Goal: Navigation & Orientation: Find specific page/section

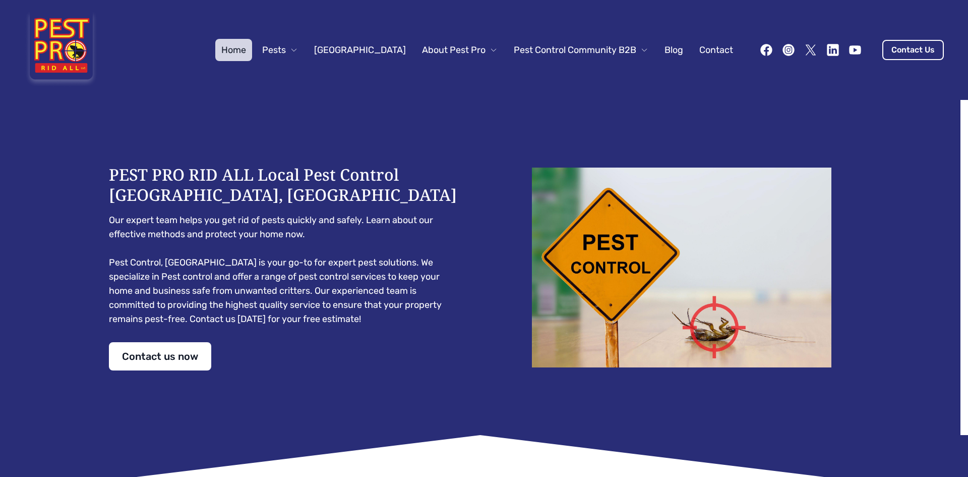
click at [640, 51] on icon "button" at bounding box center [644, 50] width 8 height 8
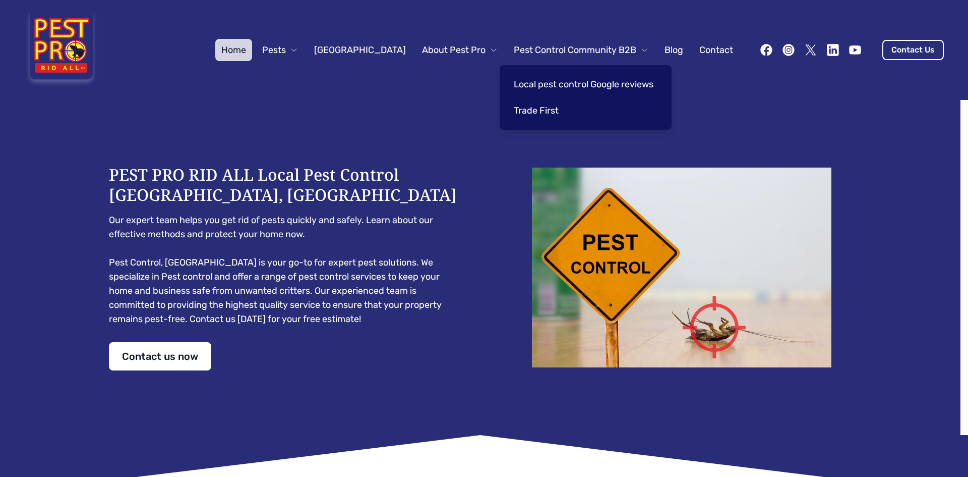
click at [490, 51] on icon "button" at bounding box center [494, 50] width 8 height 8
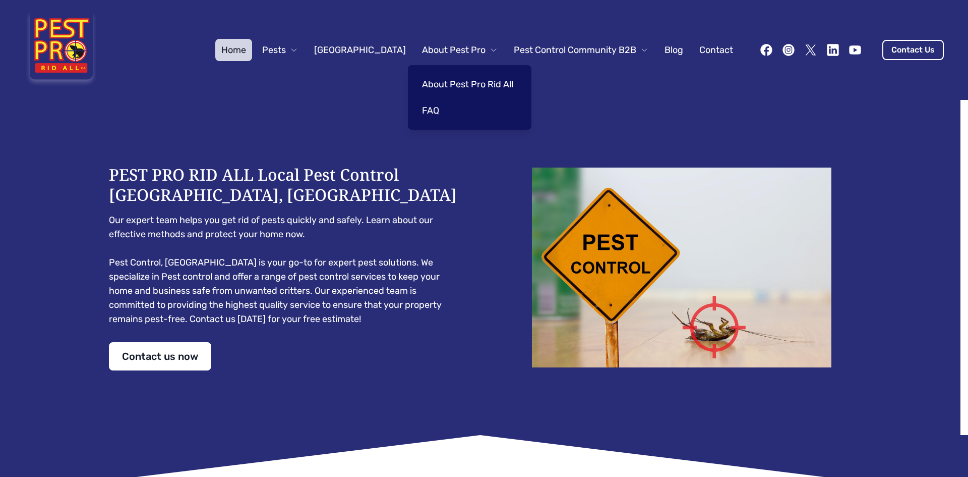
click at [298, 49] on icon "button" at bounding box center [294, 50] width 8 height 8
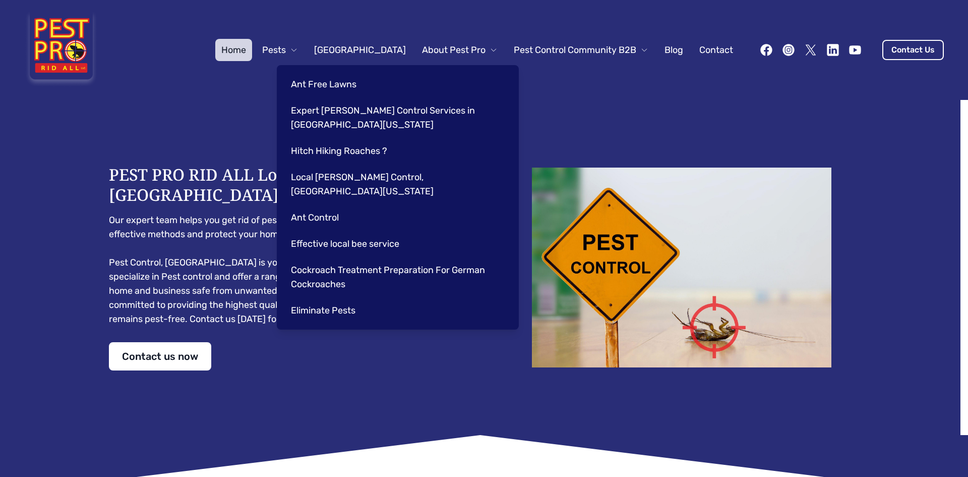
click at [217, 98] on div "Home Pests [GEOGRAPHIC_DATA] About Pest Pro Pest Control Community B2B Blog Con…" at bounding box center [484, 50] width 968 height 100
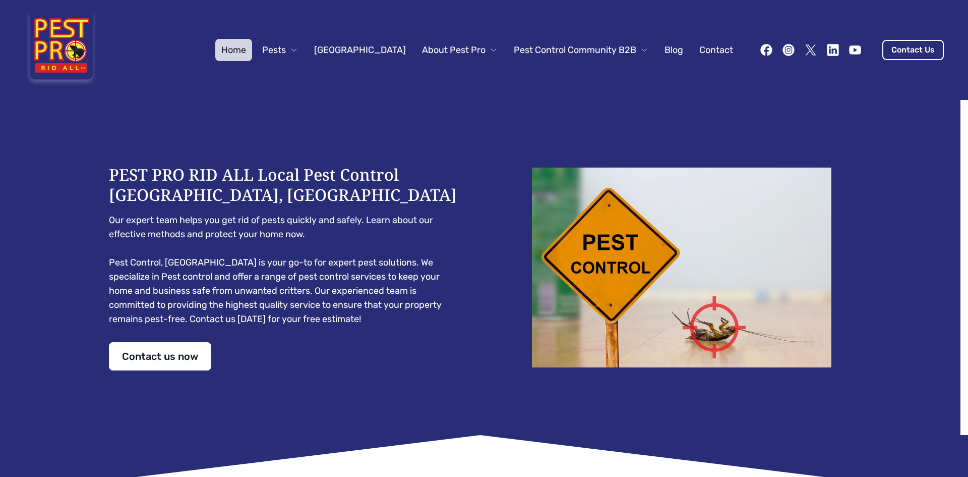
click at [706, 53] on link "Contact" at bounding box center [716, 50] width 46 height 22
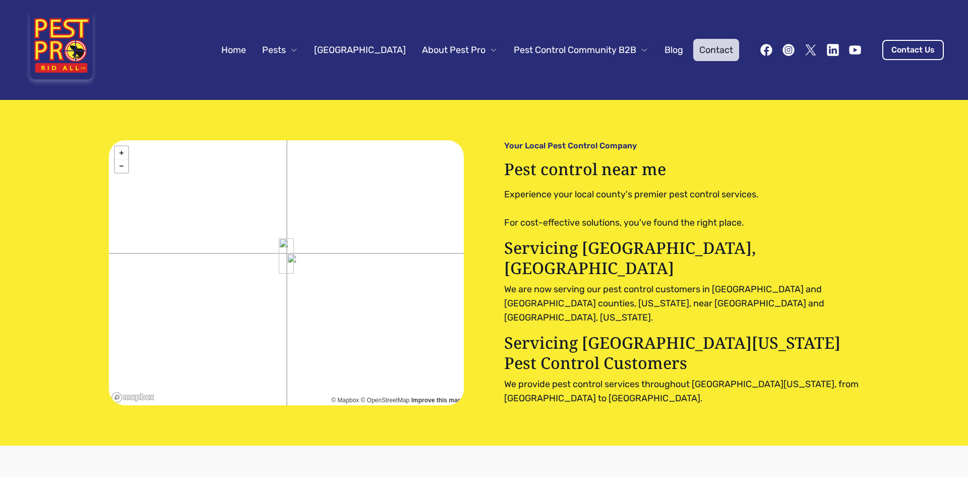
click at [252, 53] on link "Home" at bounding box center [233, 50] width 37 height 22
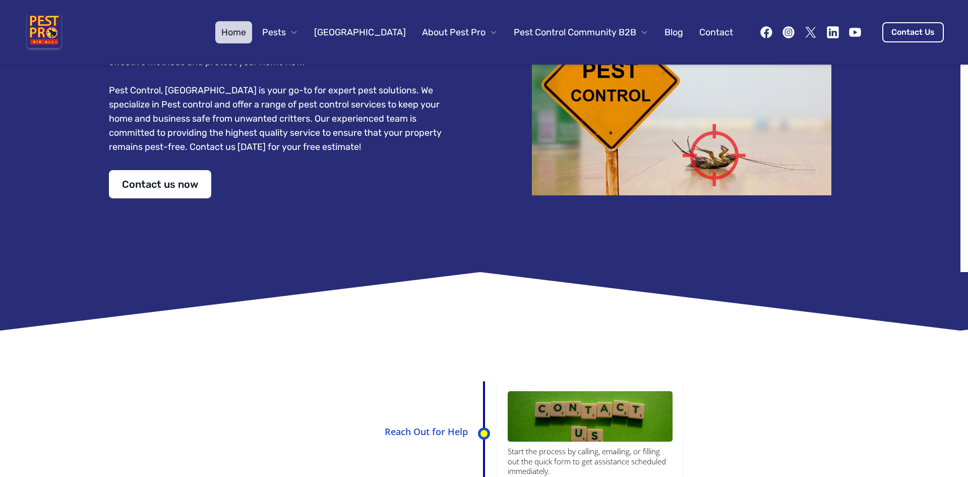
scroll to position [116, 0]
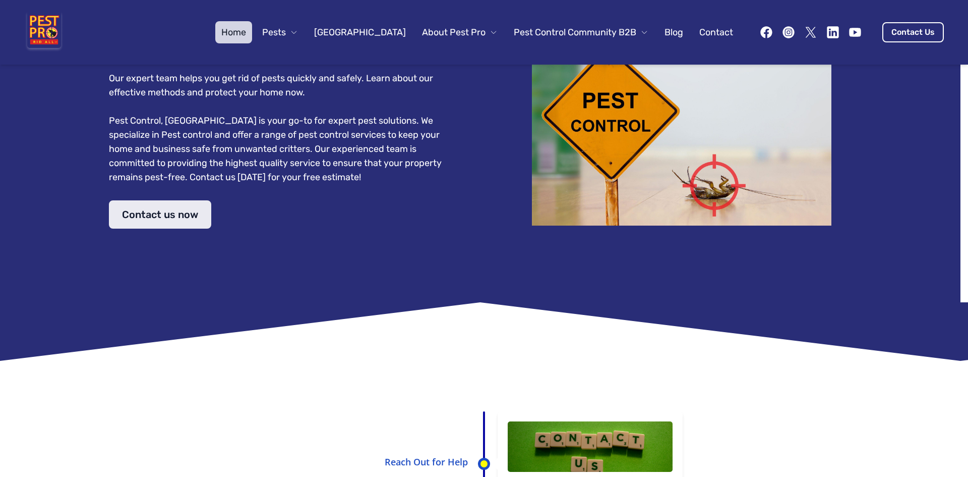
click at [151, 217] on link "Contact us now" at bounding box center [160, 214] width 102 height 28
click at [907, 36] on link "Contact Us" at bounding box center [914, 32] width 62 height 20
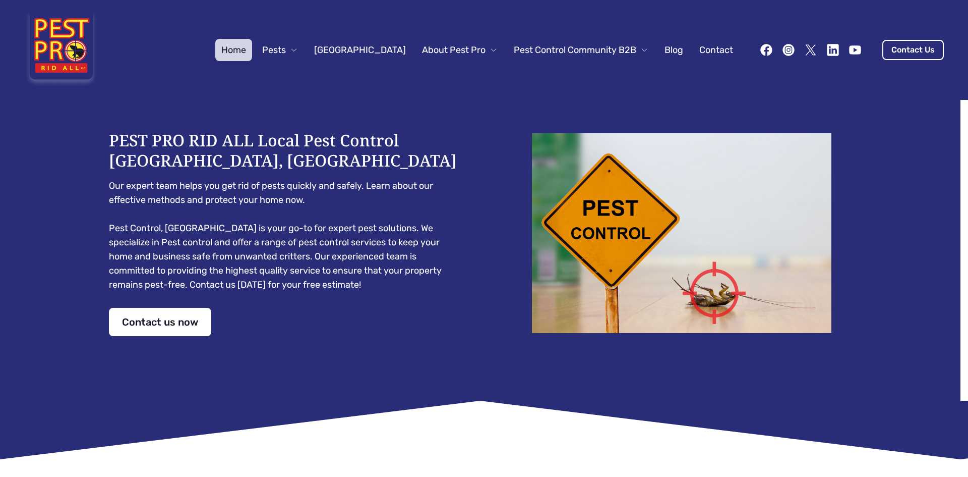
scroll to position [35, 0]
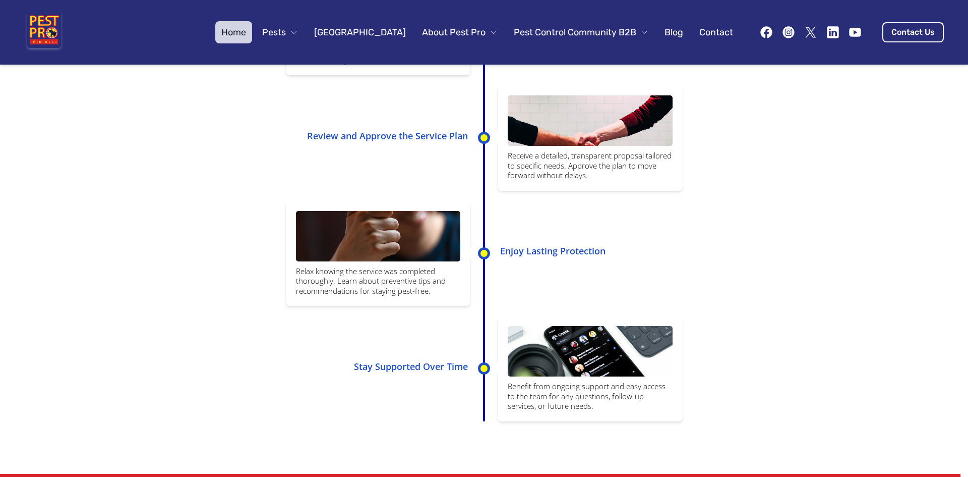
scroll to position [497, 0]
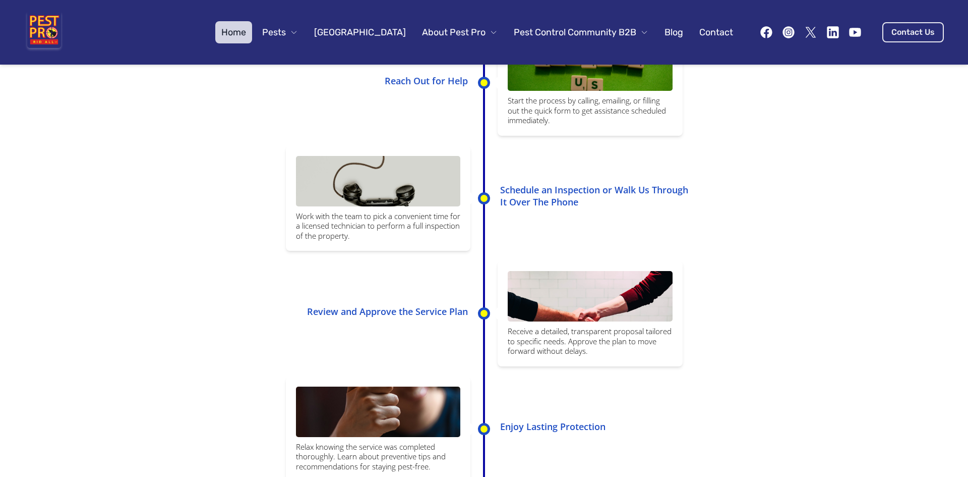
click at [912, 28] on link "Contact Us" at bounding box center [914, 32] width 62 height 20
click at [693, 31] on link "Contact" at bounding box center [716, 32] width 46 height 22
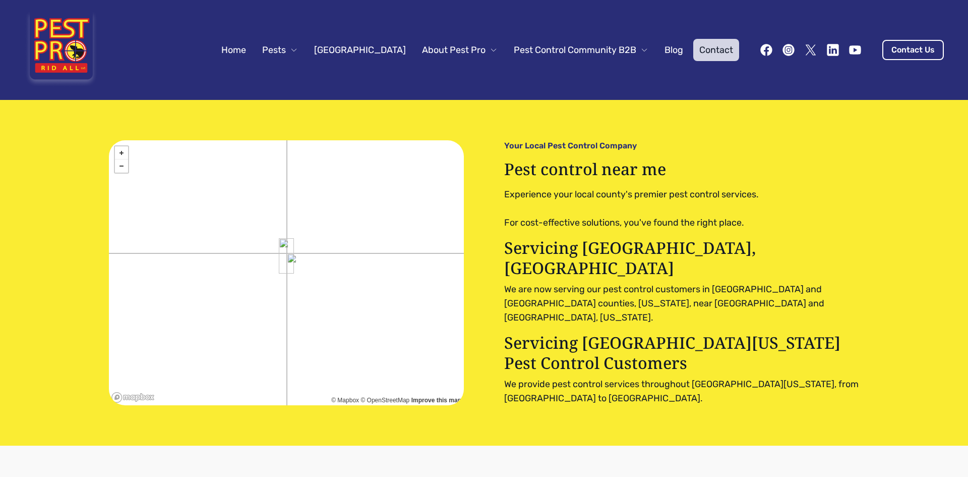
click at [286, 48] on span "Pests" at bounding box center [274, 50] width 24 height 14
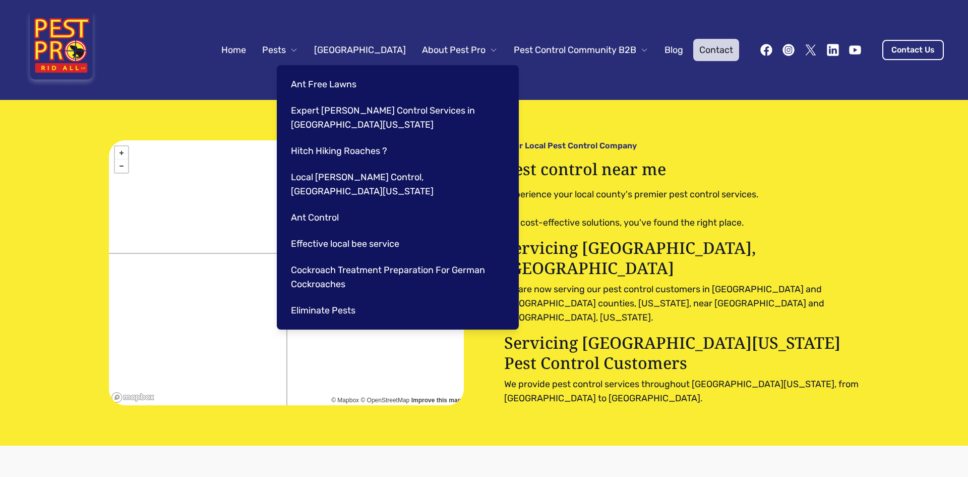
click at [268, 68] on div "Home Pests [GEOGRAPHIC_DATA] About Pest Pro Pest Control Community B2B Blog Con…" at bounding box center [484, 50] width 968 height 100
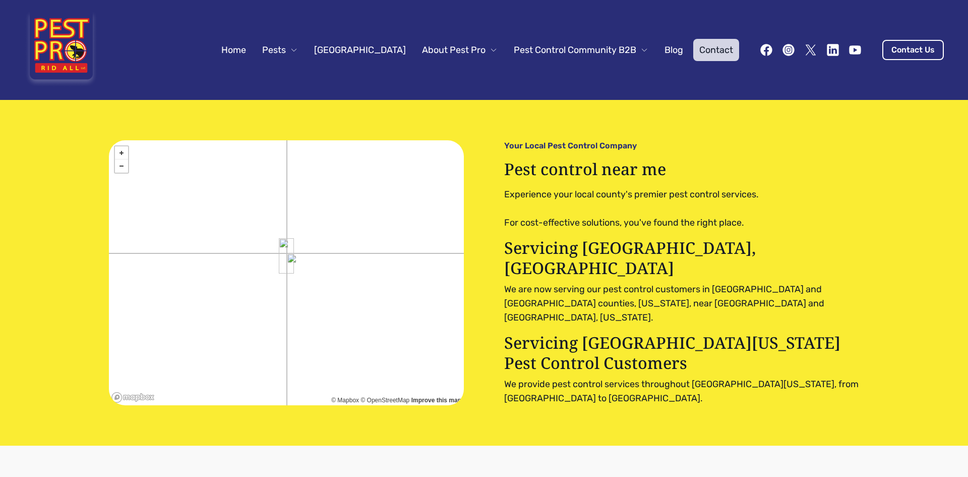
click at [252, 54] on link "Home" at bounding box center [233, 50] width 37 height 22
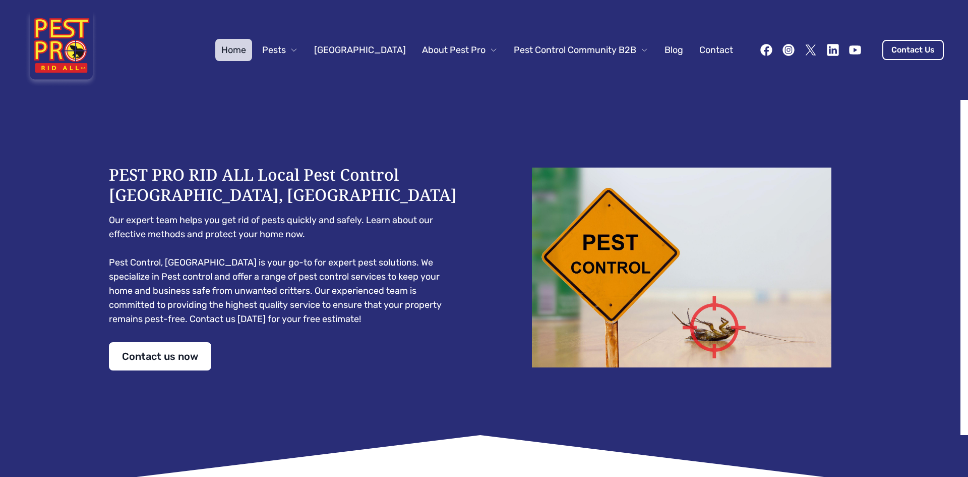
click at [304, 54] on button "Pests" at bounding box center [280, 50] width 48 height 22
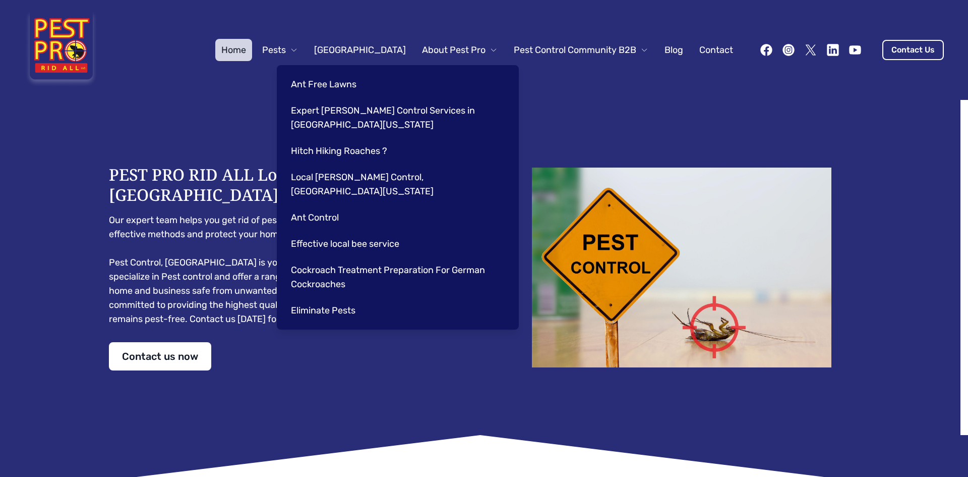
click at [252, 55] on link "Home" at bounding box center [233, 50] width 37 height 22
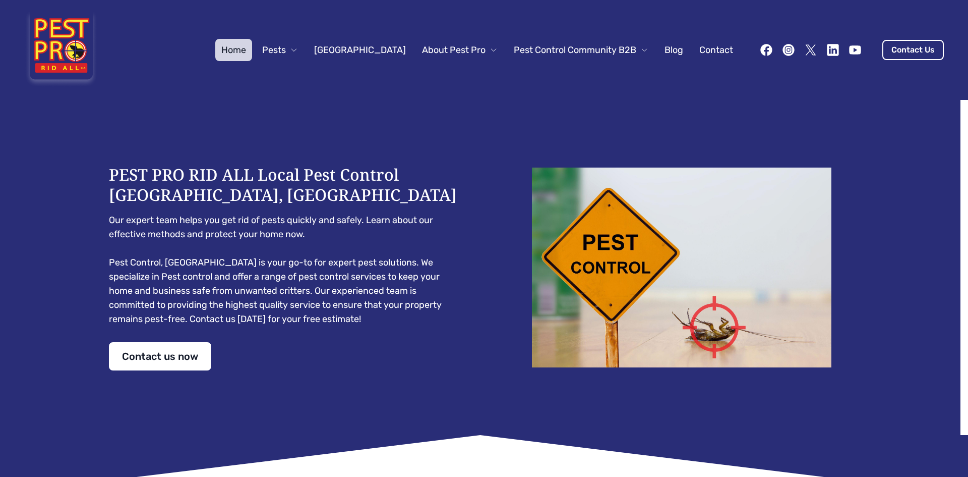
click at [434, 50] on span "About Pest Pro" at bounding box center [454, 50] width 64 height 14
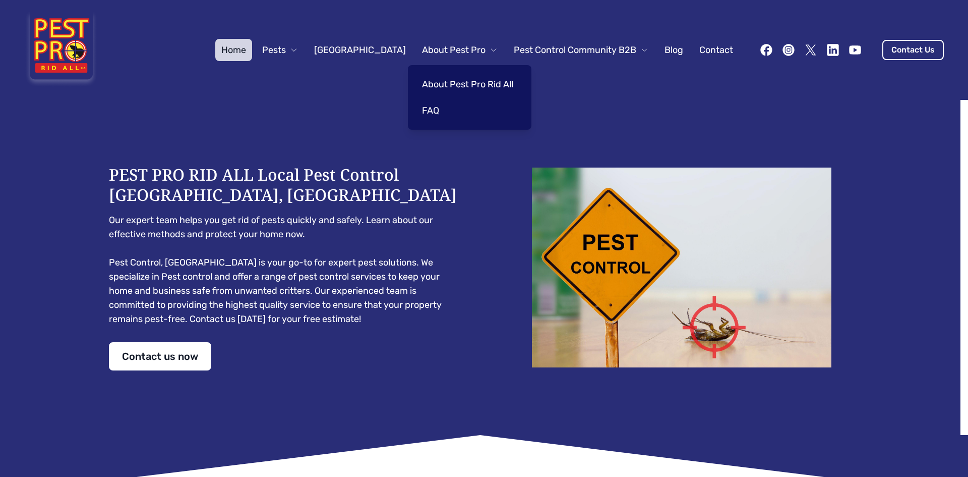
click at [490, 80] on link "About Pest Pro Rid All" at bounding box center [467, 84] width 103 height 22
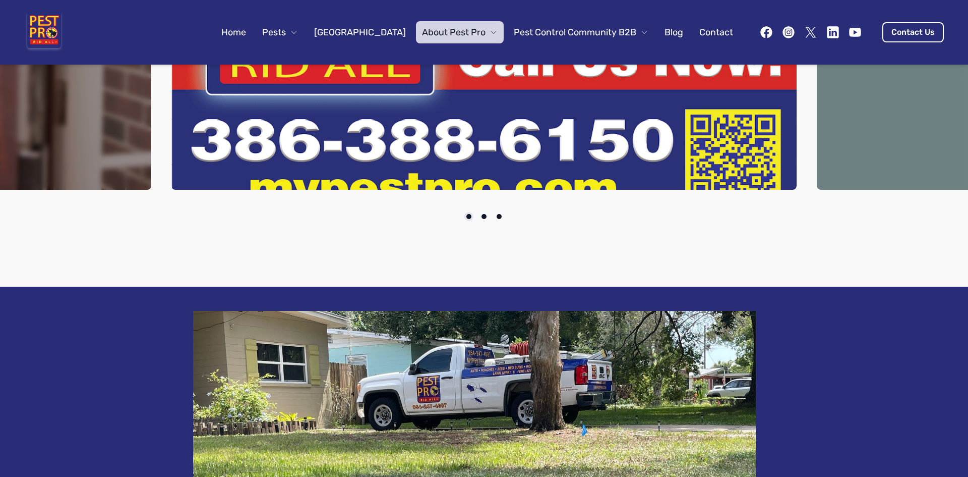
scroll to position [330, 0]
